Goal: Task Accomplishment & Management: Complete application form

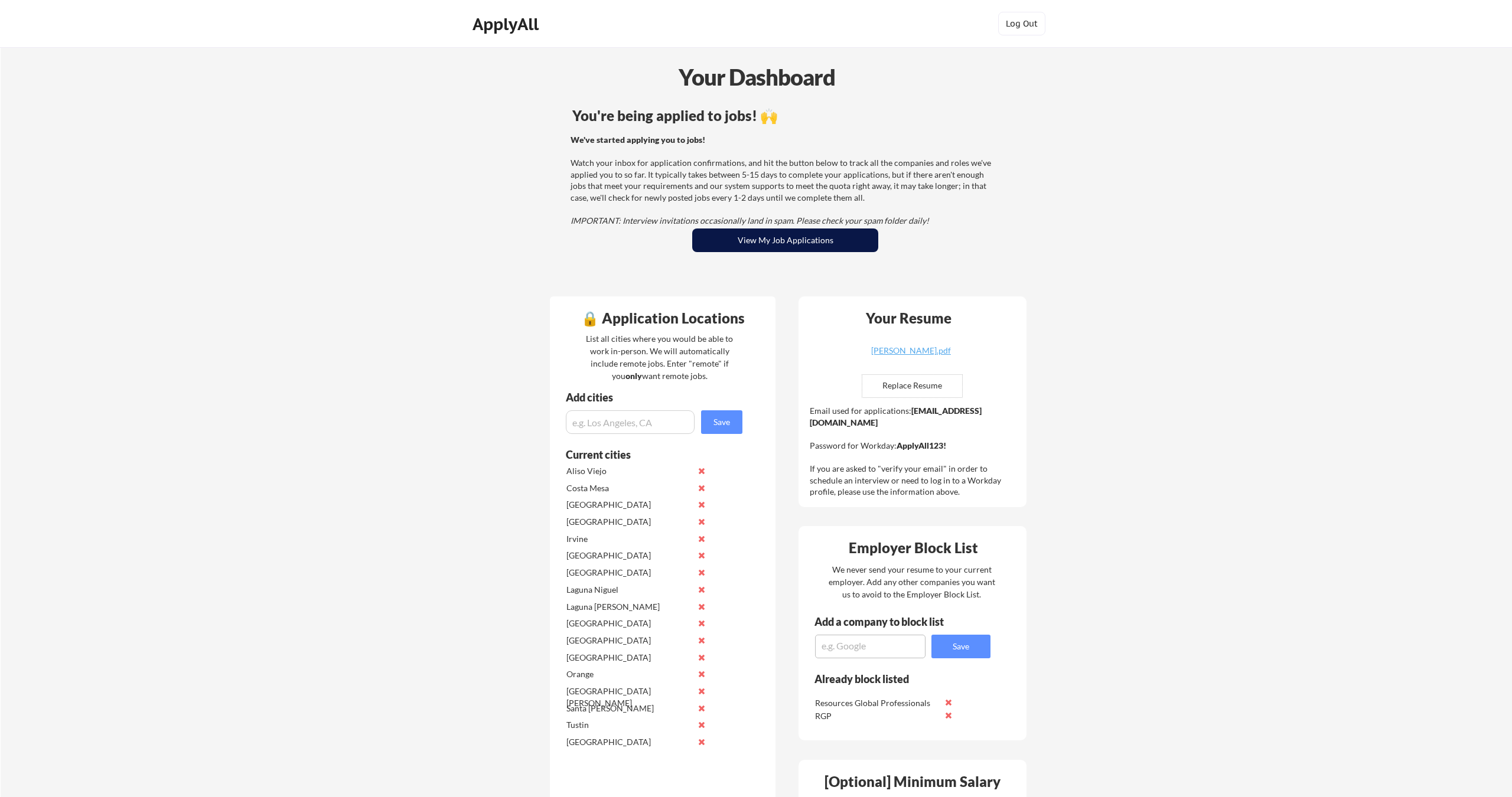
click at [782, 232] on button "View My Job Applications" at bounding box center [786, 240] width 186 height 24
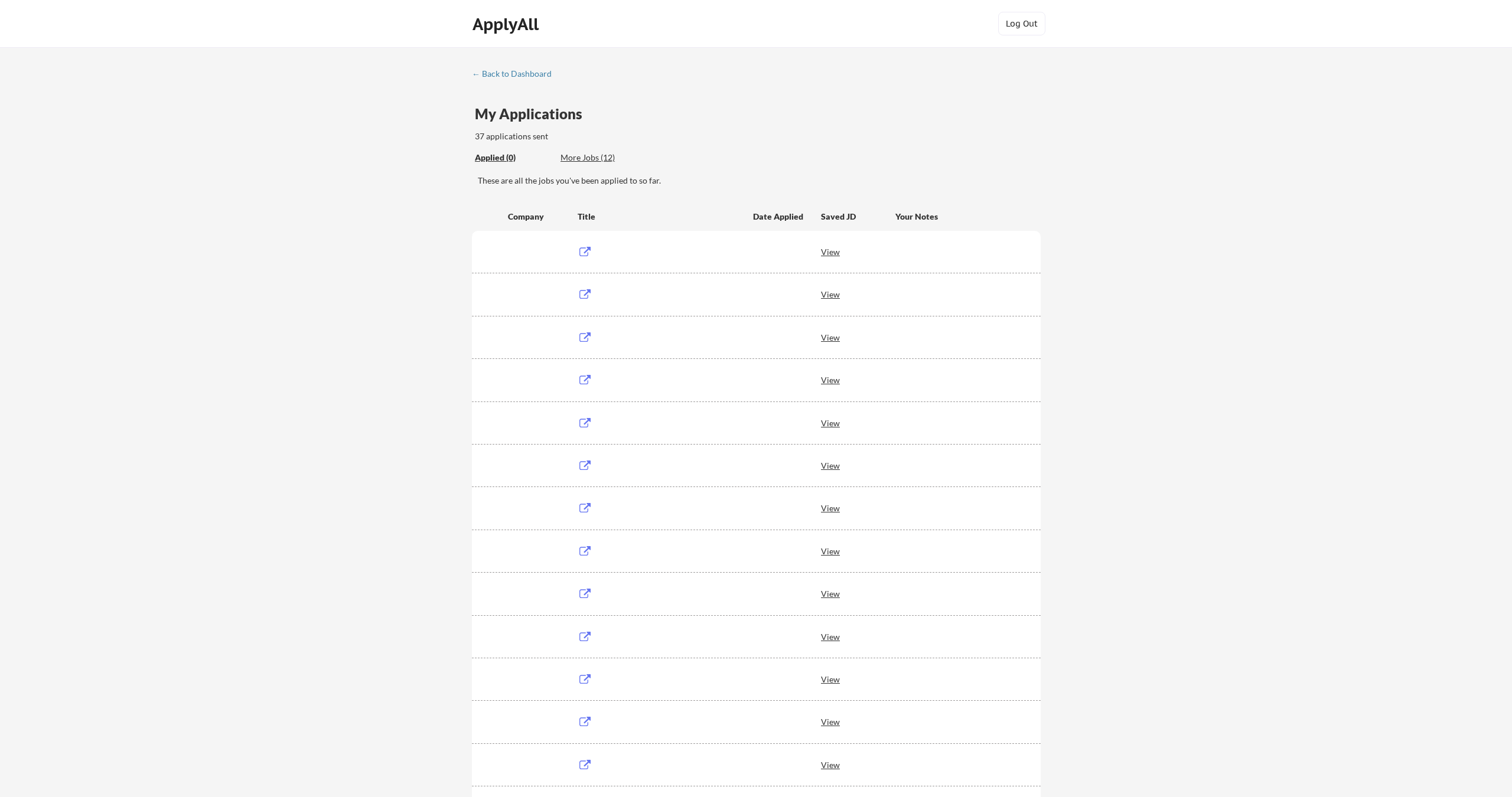
click at [596, 156] on div "More Jobs (12)" at bounding box center [604, 157] width 87 height 12
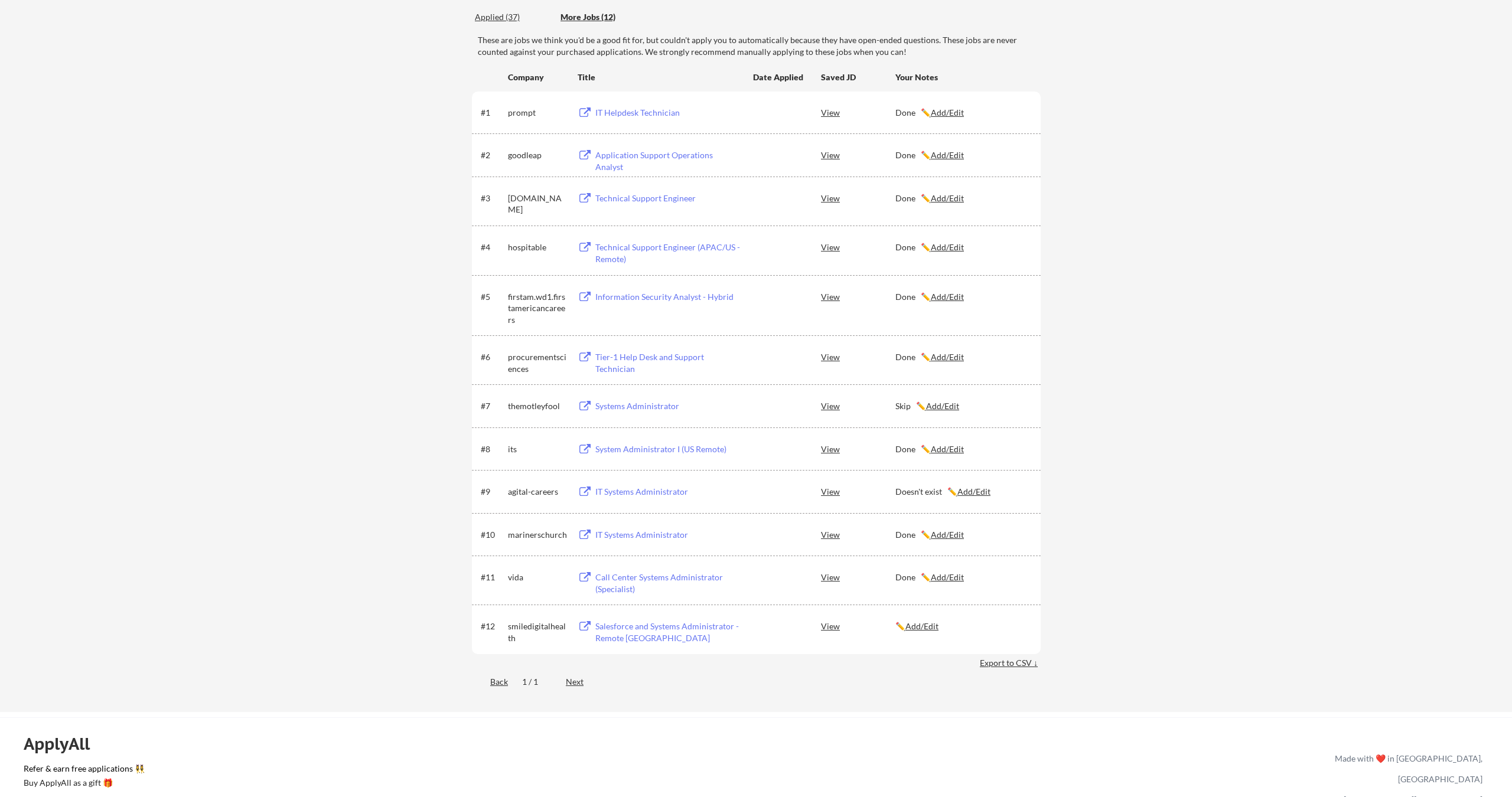
scroll to position [143, 0]
click at [626, 635] on div "Salesforce and Systems Administrator - Remote United States" at bounding box center [669, 629] width 146 height 23
click at [625, 623] on div "Salesforce and Systems Administrator - Remote United States" at bounding box center [669, 629] width 146 height 23
click at [905, 399] on div "Skip ✏️ Add/Edit" at bounding box center [963, 403] width 135 height 12
click at [905, 399] on div at bounding box center [756, 398] width 1512 height 797
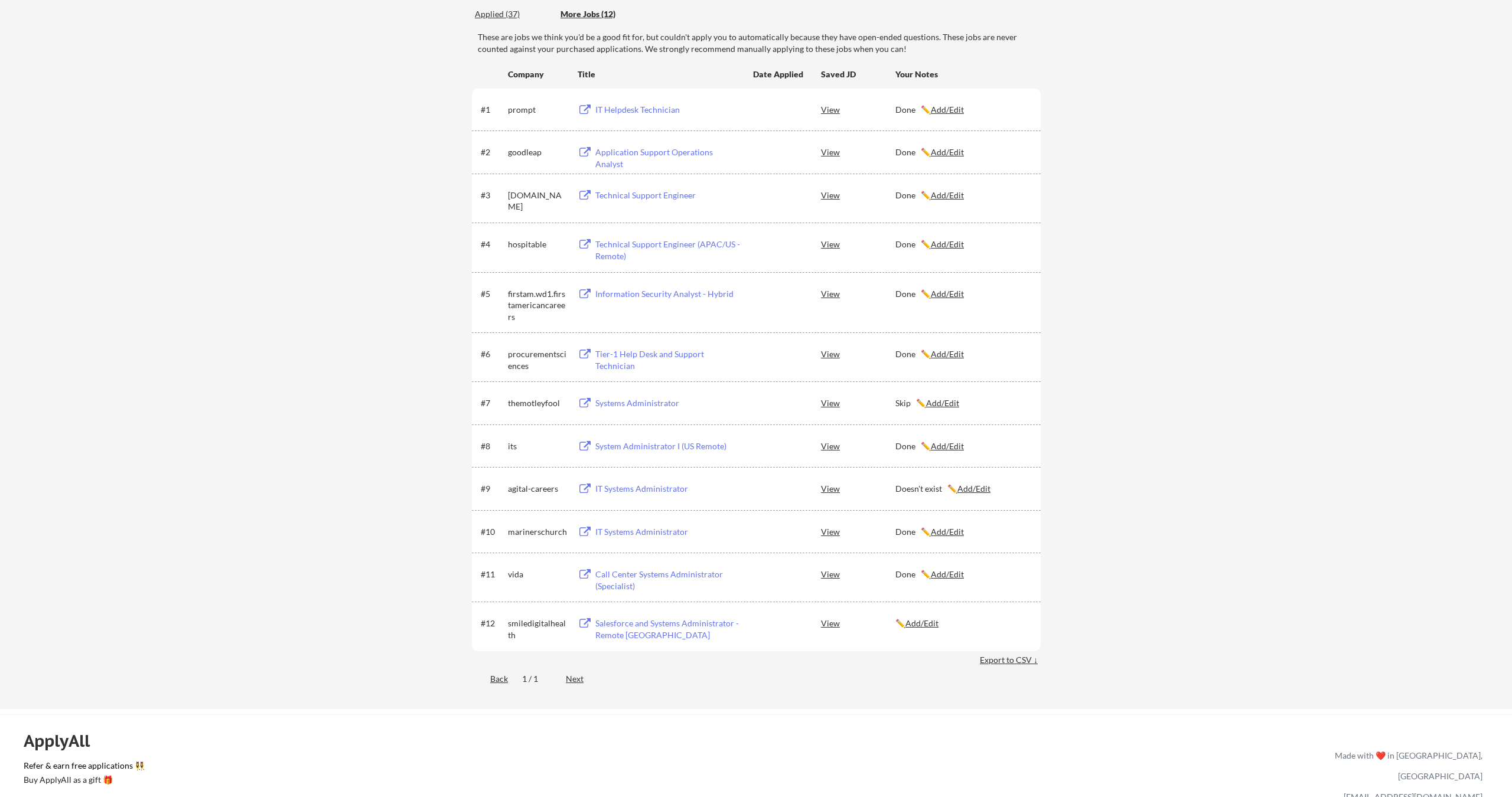
click at [905, 399] on div "Skip ✏️ Add/Edit" at bounding box center [963, 403] width 135 height 12
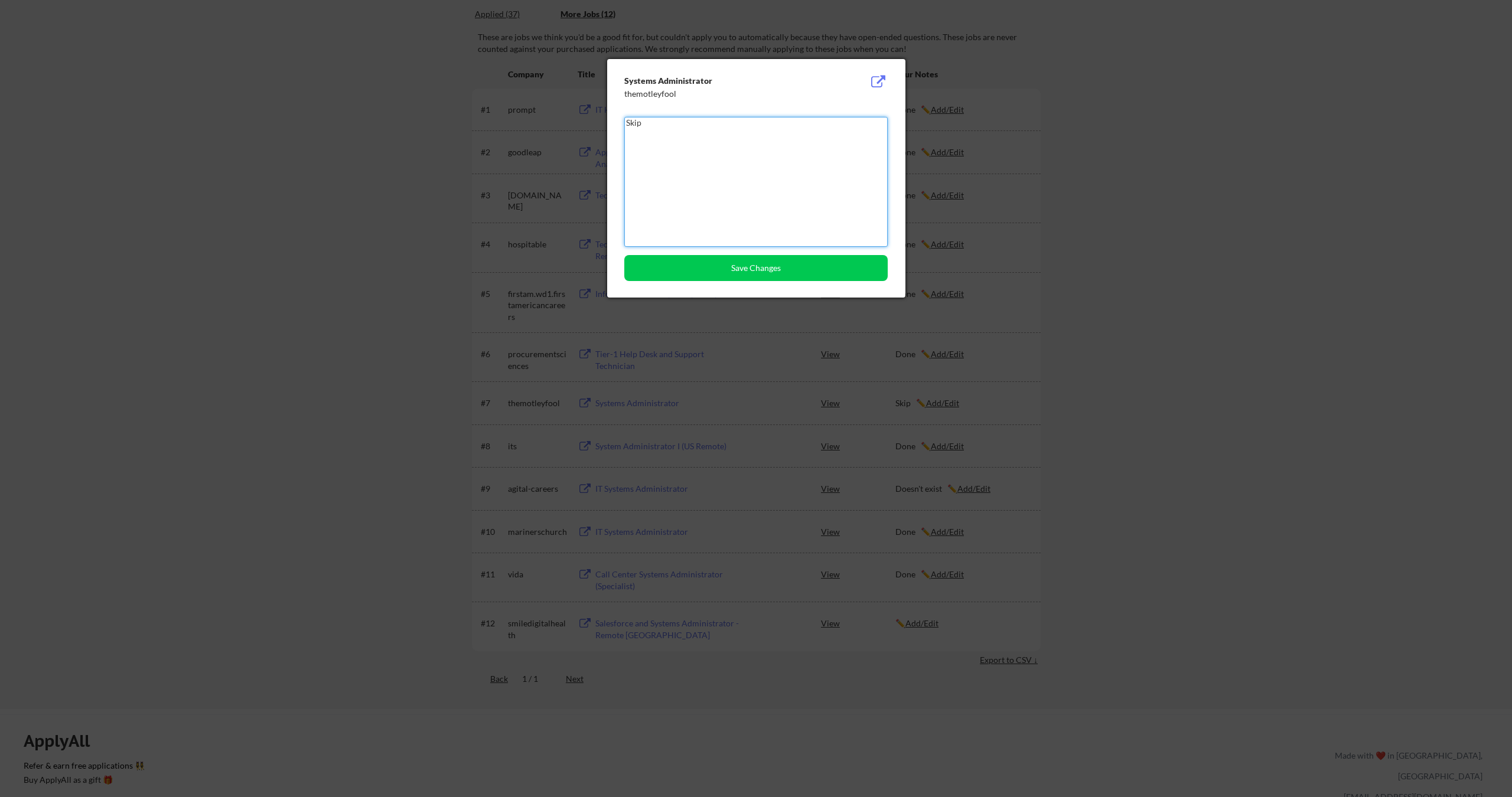
click at [706, 160] on textarea "Skip" at bounding box center [756, 182] width 263 height 130
click at [753, 268] on button "Save Changes" at bounding box center [756, 268] width 263 height 26
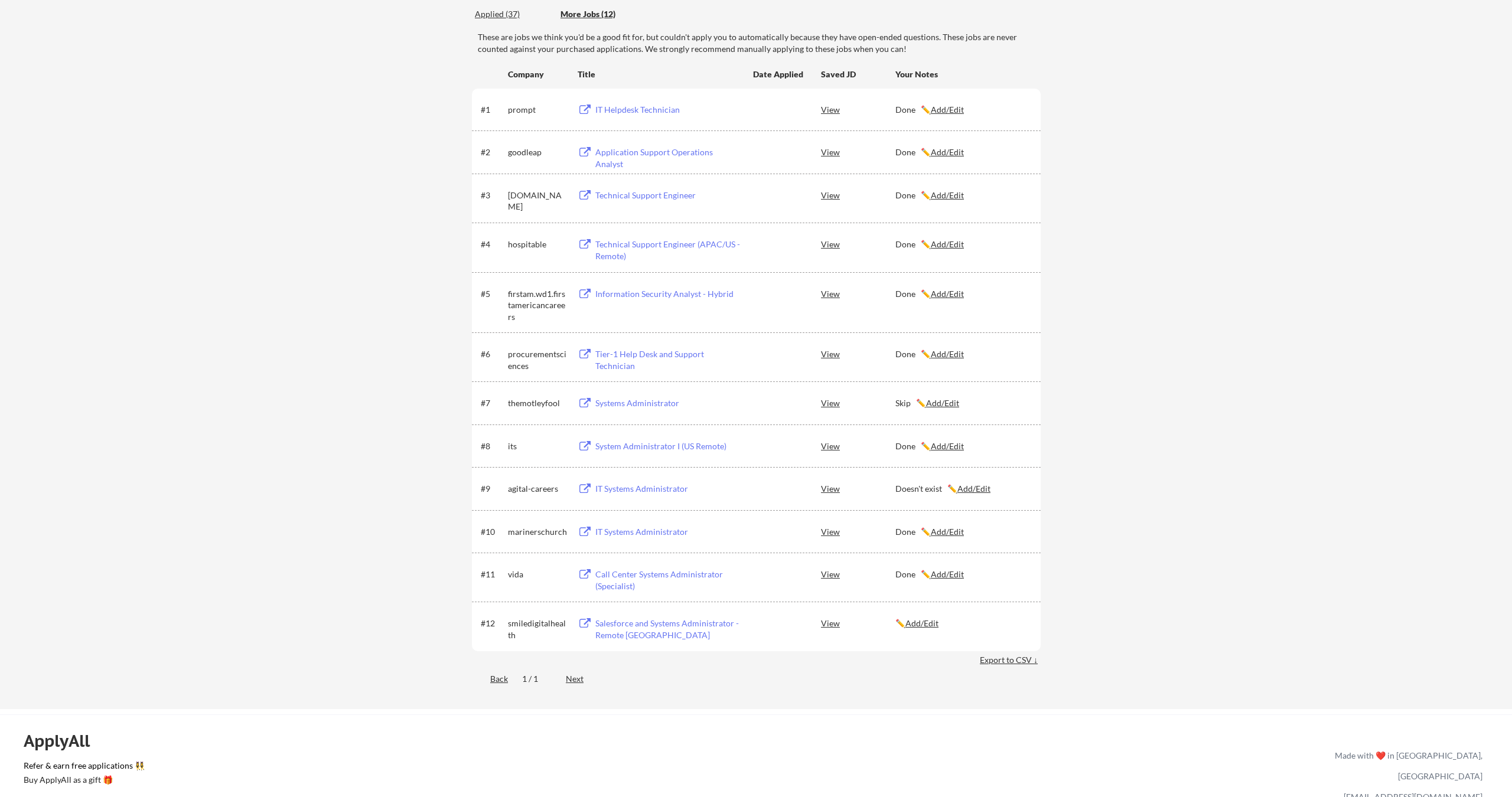
click at [921, 623] on u "Add/Edit" at bounding box center [922, 623] width 33 height 10
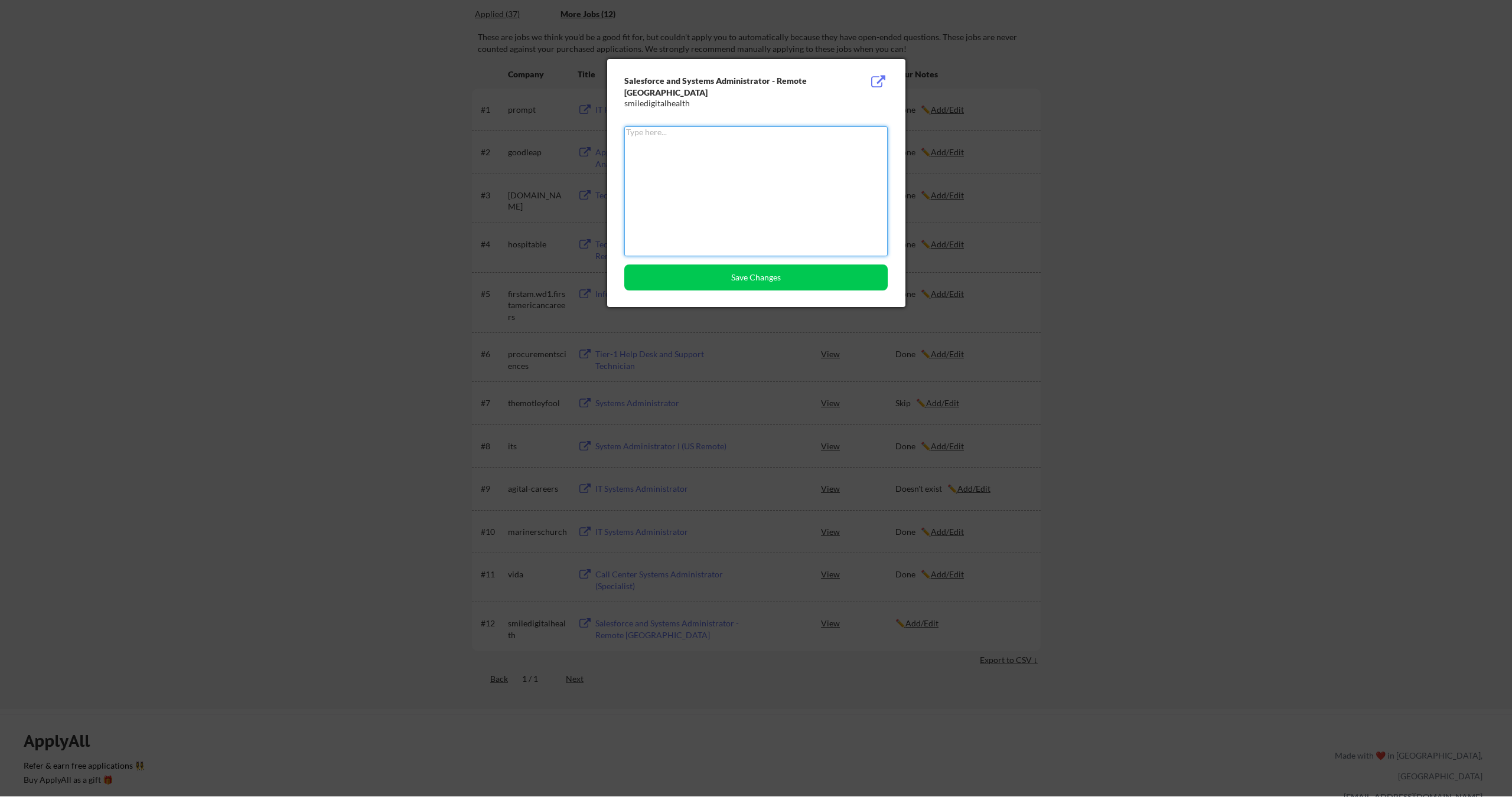
paste textarea "Skip"
type textarea "Skip"
click at [787, 288] on button "Save Changes" at bounding box center [756, 278] width 263 height 26
